Goal: Navigation & Orientation: Find specific page/section

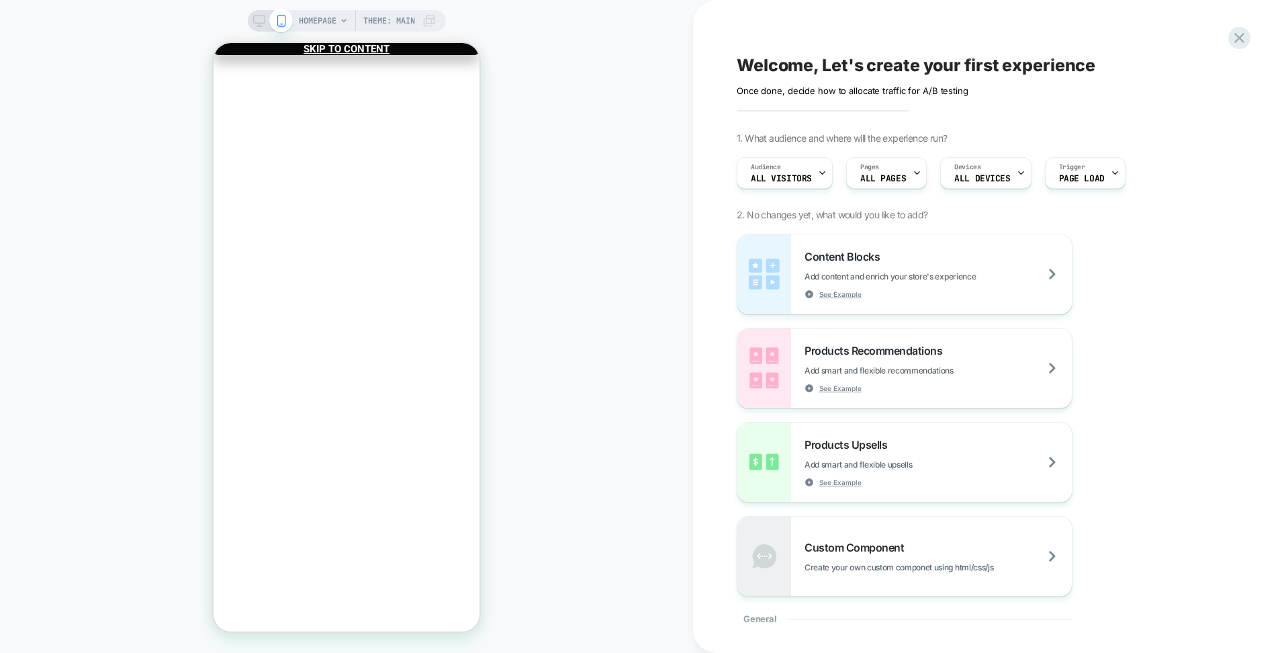
click at [407, 22] on span "Theme: MAIN" at bounding box center [389, 20] width 52 height 21
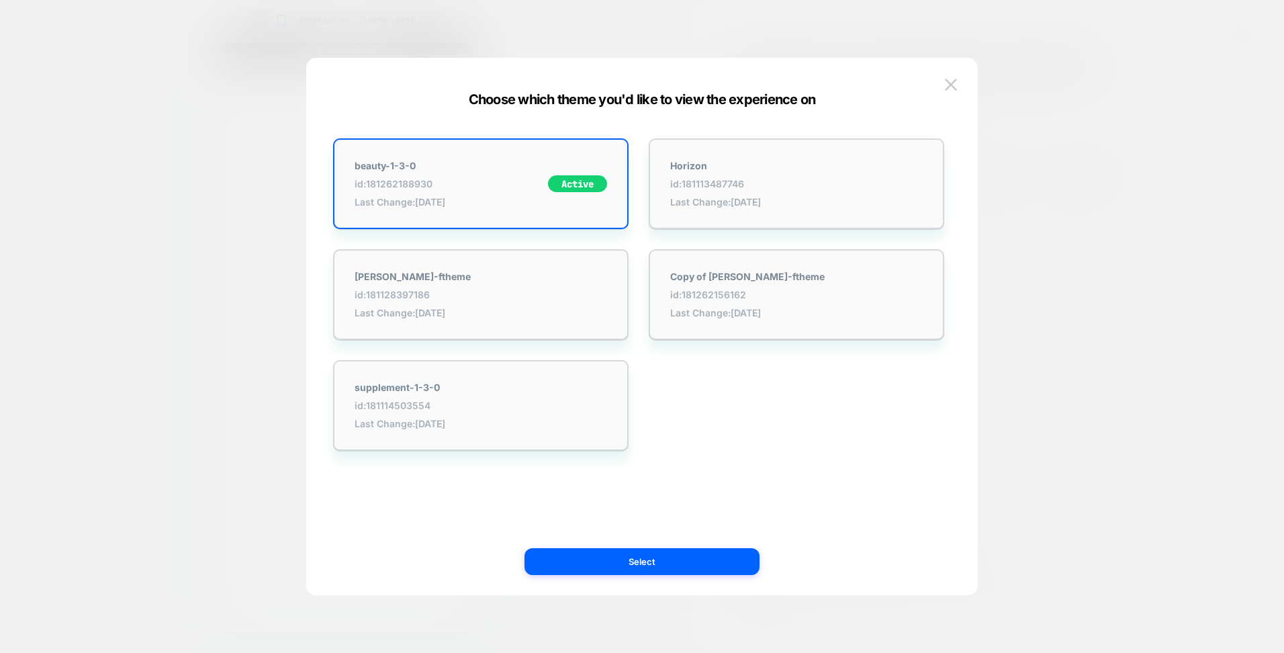
click at [1026, 191] on div at bounding box center [642, 326] width 1284 height 653
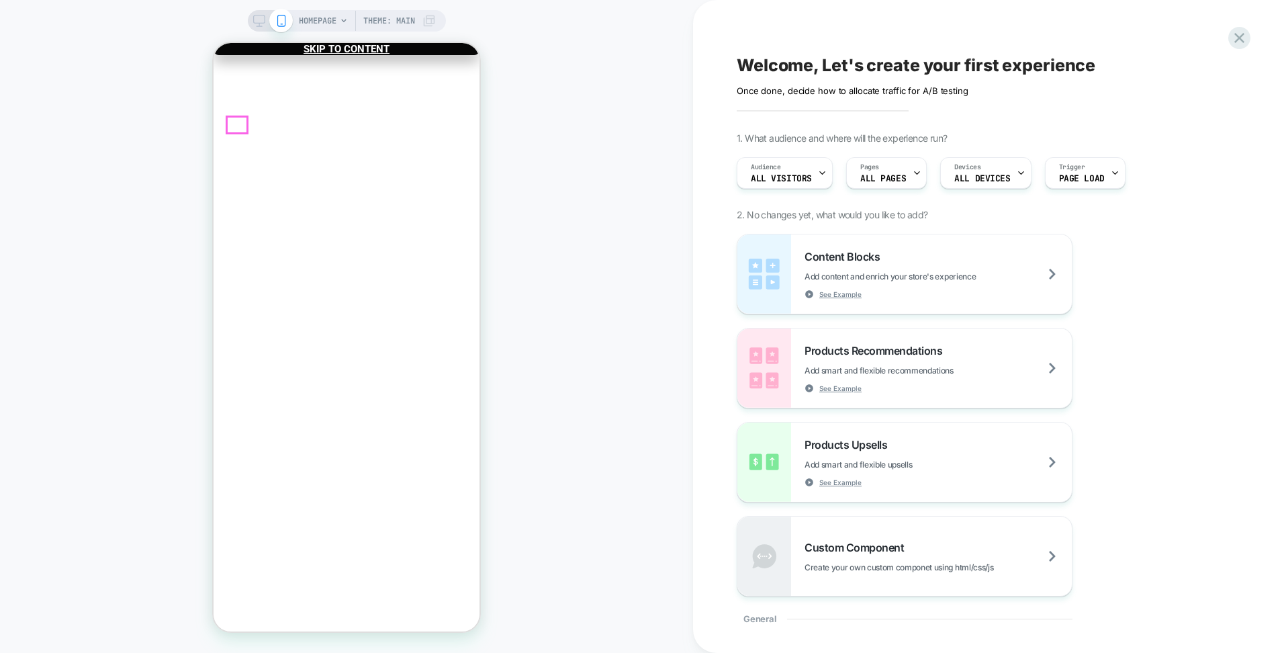
drag, startPoint x: 236, startPoint y: 128, endPoint x: 372, endPoint y: 144, distance: 137.2
drag, startPoint x: 579, startPoint y: 107, endPoint x: 583, endPoint y: 127, distance: 19.9
click at [584, 127] on div "HOMEPAGE Theme: MAIN" at bounding box center [346, 326] width 693 height 626
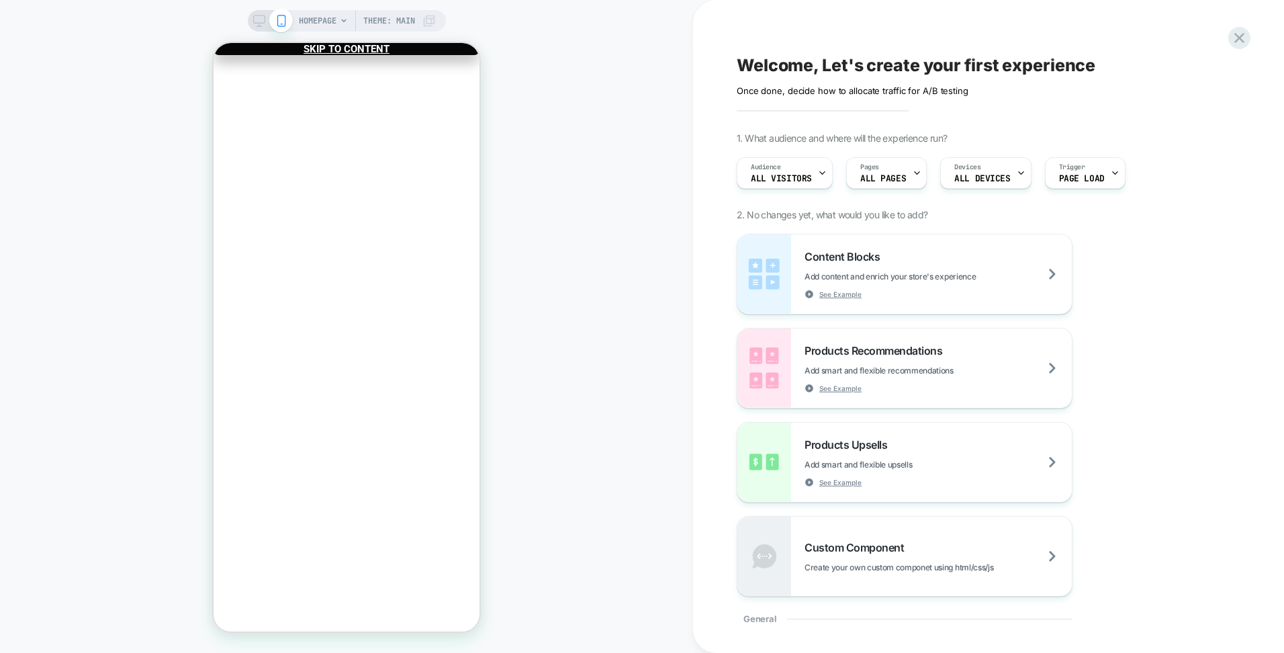
click at [559, 110] on div "HOMEPAGE Theme: MAIN" at bounding box center [346, 326] width 693 height 626
click at [219, 107] on icon "Close" at bounding box center [219, 107] width 0 height 0
click at [264, 20] on div at bounding box center [270, 21] width 34 height 12
click at [279, 15] on icon at bounding box center [281, 21] width 12 height 12
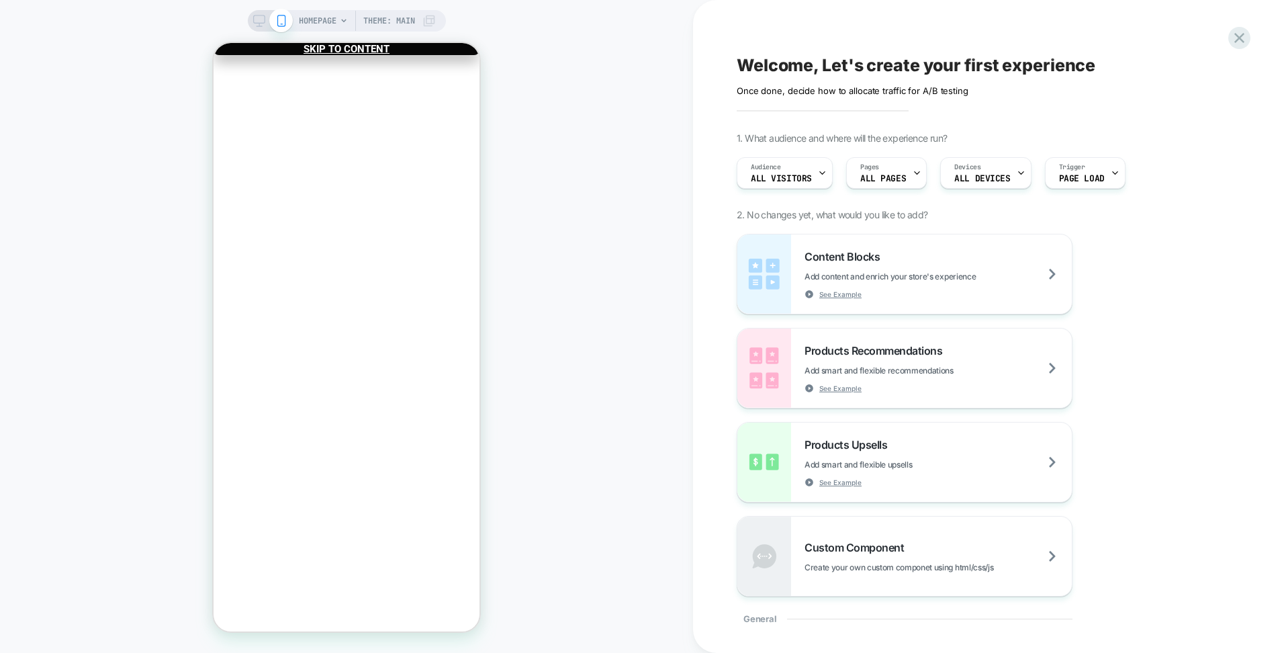
drag, startPoint x: 289, startPoint y: 25, endPoint x: 325, endPoint y: 26, distance: 36.3
click at [291, 26] on div "HOMEPAGE Theme: MAIN" at bounding box center [347, 20] width 198 height 21
click at [330, 26] on span "HOMEPAGE" at bounding box center [318, 20] width 38 height 21
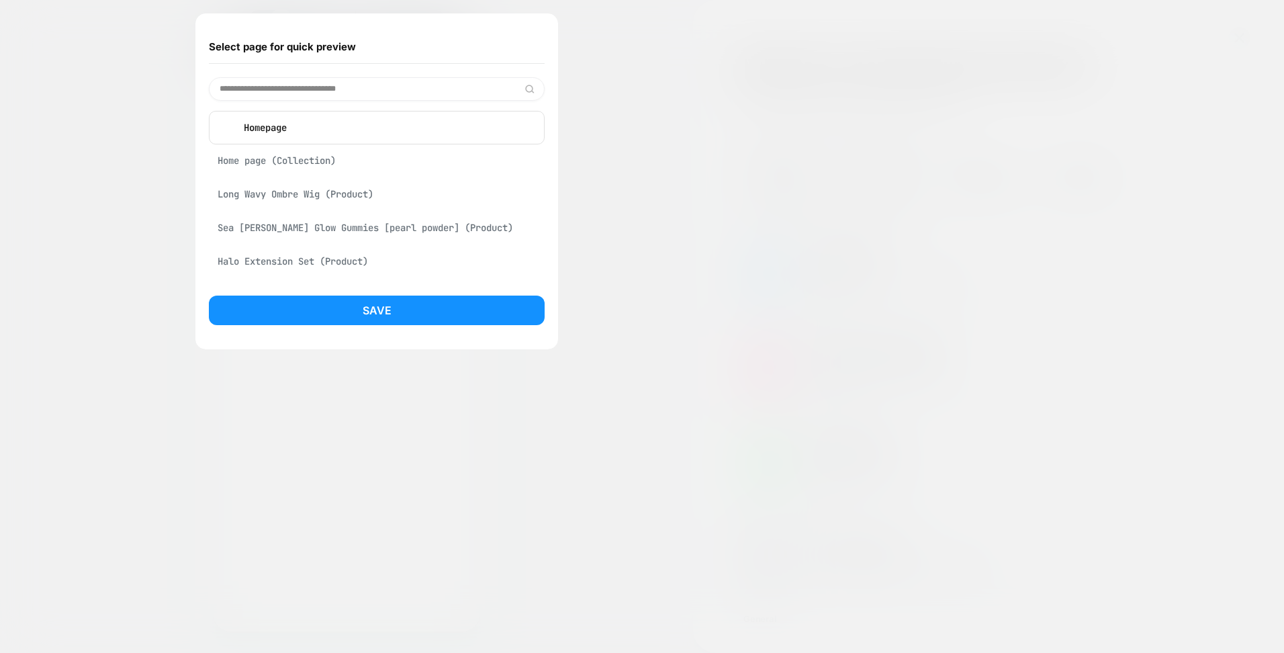
drag, startPoint x: 330, startPoint y: 26, endPoint x: 622, endPoint y: 133, distance: 310.9
click at [679, 118] on div at bounding box center [642, 326] width 1284 height 653
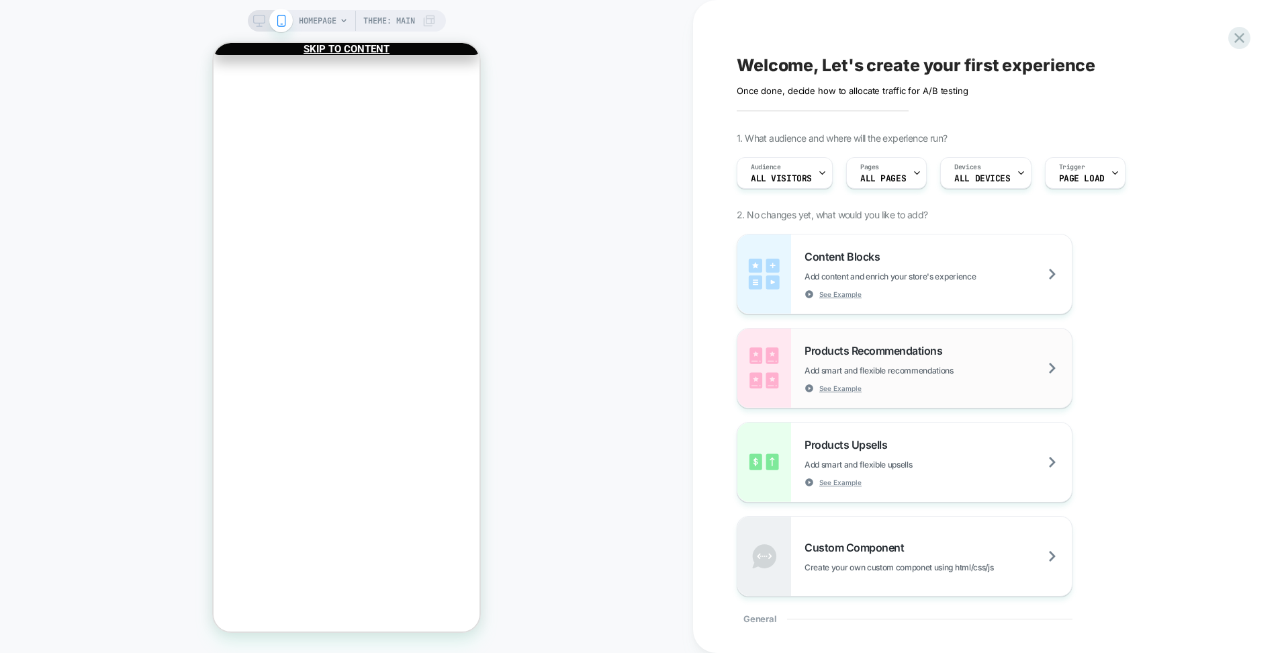
click at [921, 366] on span "Add smart and flexible recommendations" at bounding box center [912, 370] width 216 height 10
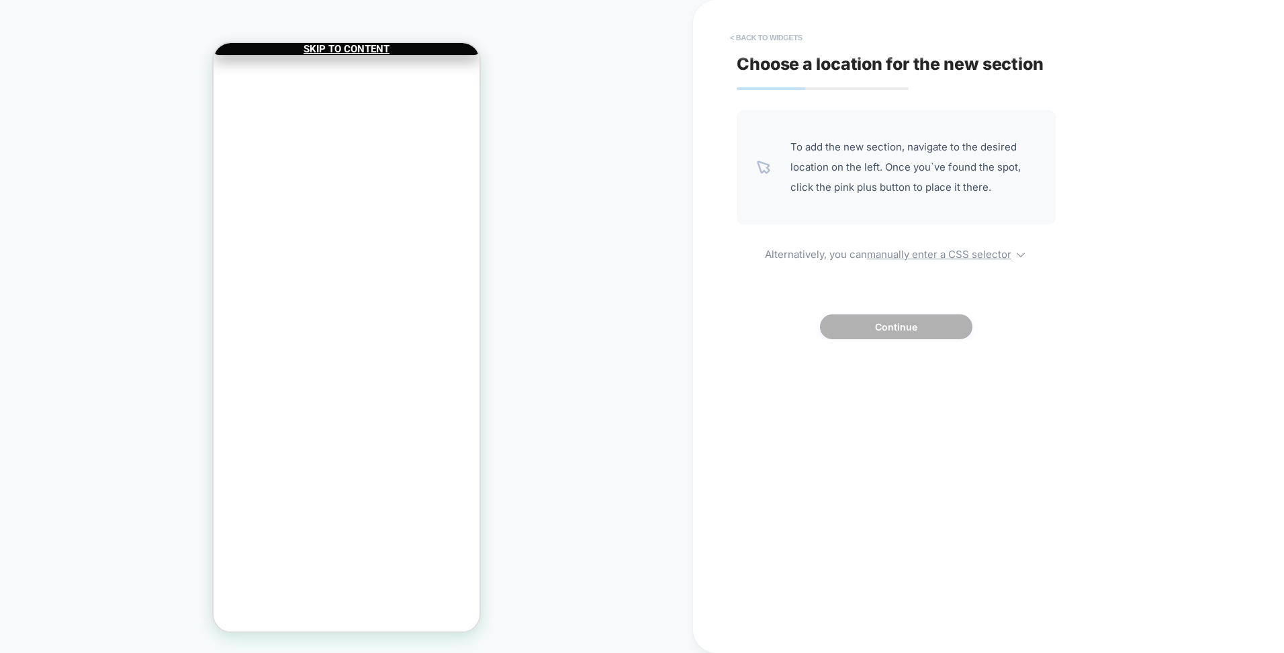
click at [746, 36] on button "< Back to widgets" at bounding box center [766, 37] width 86 height 21
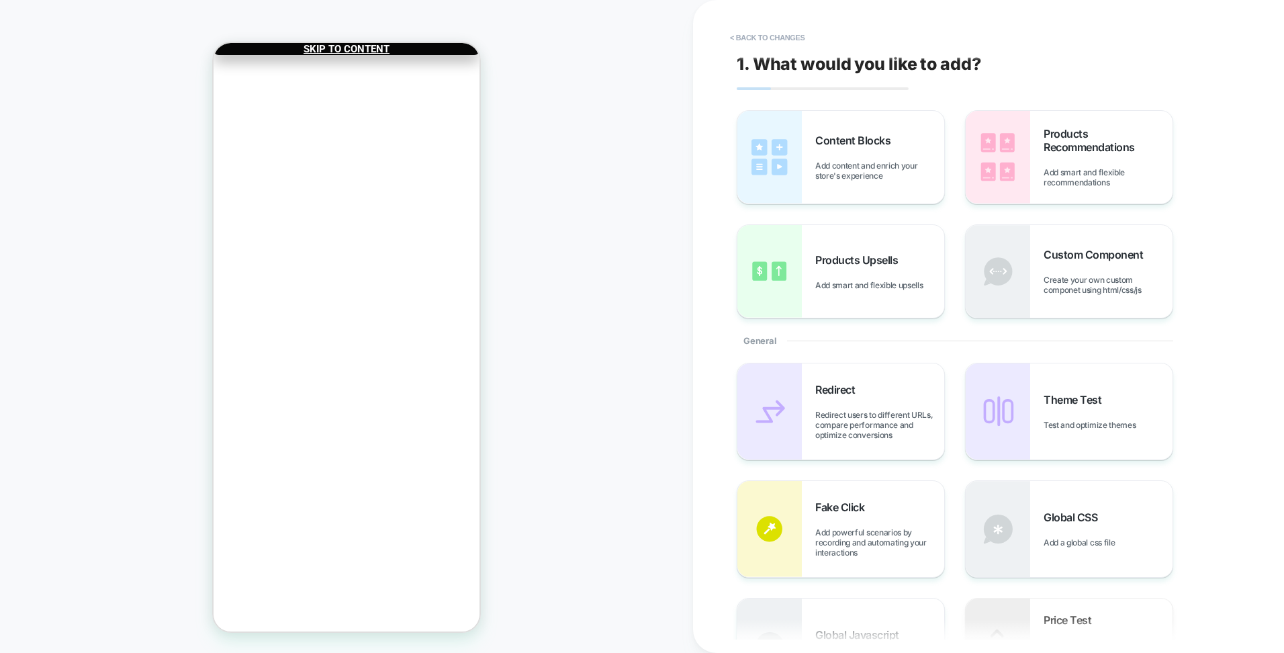
click at [224, 97] on button "Close" at bounding box center [218, 104] width 11 height 14
